Goal: Task Accomplishment & Management: Complete application form

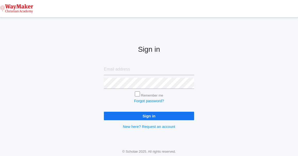
type input "cmarosz@waymakerchristian.com"
click at [134, 117] on input "Sign in" at bounding box center [149, 116] width 90 height 8
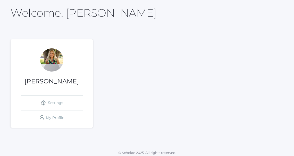
scroll to position [26, 0]
click at [56, 99] on link "icons/ui/navigation/settings Created with Sketch. Settings" at bounding box center [52, 102] width 62 height 15
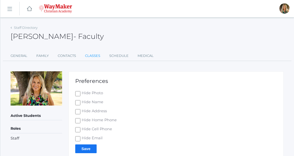
drag, startPoint x: 95, startPoint y: 56, endPoint x: 94, endPoint y: 52, distance: 3.7
click at [94, 55] on link "Classes" at bounding box center [92, 56] width 15 height 10
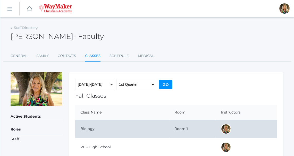
click at [124, 128] on td "Biology" at bounding box center [122, 129] width 94 height 18
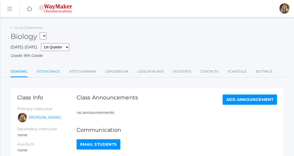
click at [54, 73] on link "Attendance" at bounding box center [49, 71] width 24 height 10
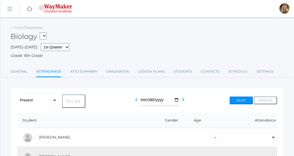
click at [71, 100] on button "Fill All" at bounding box center [73, 101] width 23 height 13
select select "P"
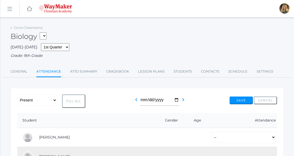
select select "P"
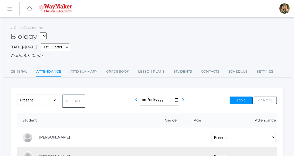
select select "P"
click at [240, 102] on button "Save" at bounding box center [240, 101] width 23 height 8
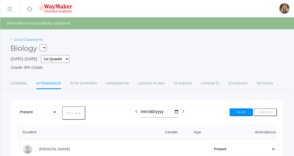
click at [24, 39] on link "Go to Classrooms" at bounding box center [28, 39] width 29 height 4
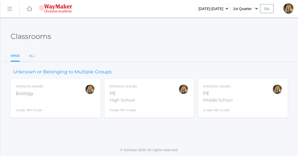
click at [148, 101] on div "[PERSON_NAME] PE High School Grade: 9th Grade HSPE" at bounding box center [148, 98] width 79 height 28
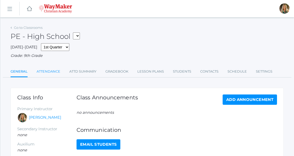
click at [53, 72] on link "Attendance" at bounding box center [49, 71] width 24 height 10
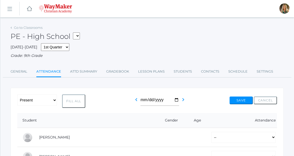
click at [74, 99] on button "Fill All" at bounding box center [73, 101] width 23 height 13
select select "P"
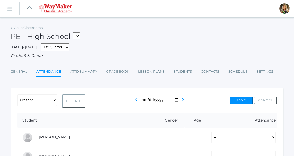
select select "P"
click at [243, 100] on button "Save" at bounding box center [240, 101] width 23 height 8
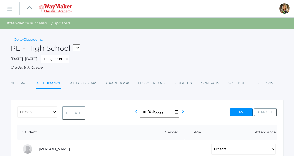
click at [22, 38] on link "Go to Classrooms" at bounding box center [28, 39] width 29 height 4
